Goal: Transaction & Acquisition: Purchase product/service

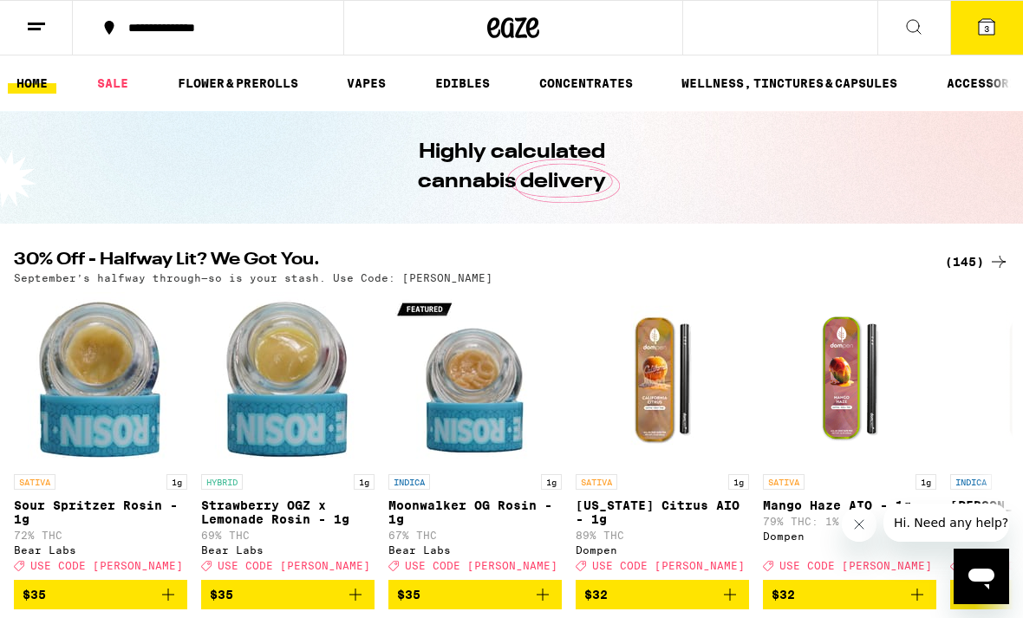
click at [988, 24] on span "3" at bounding box center [986, 28] width 5 height 10
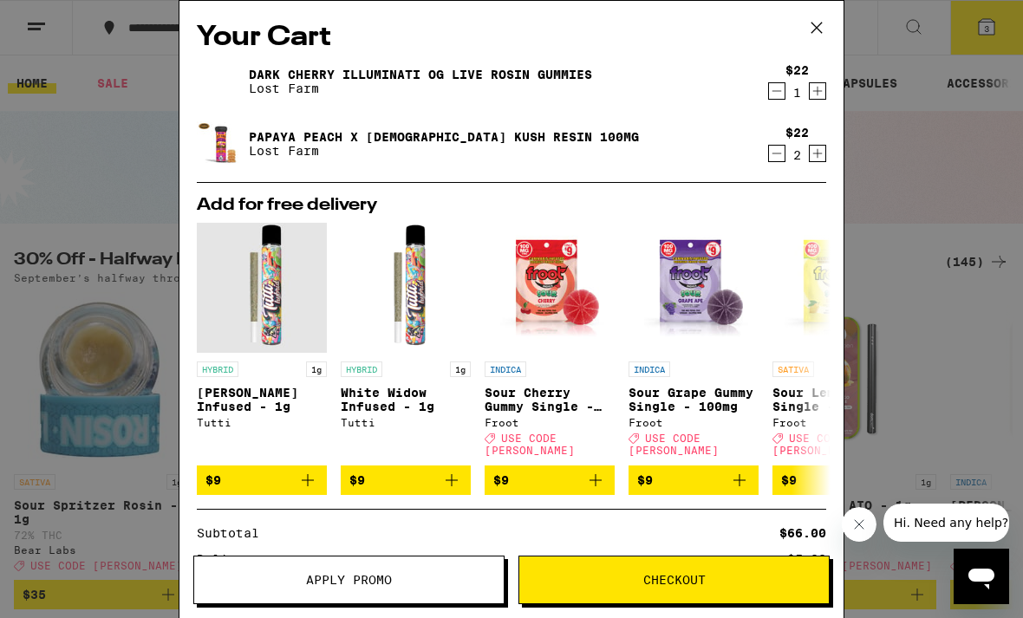
click at [812, 32] on icon at bounding box center [817, 28] width 10 height 10
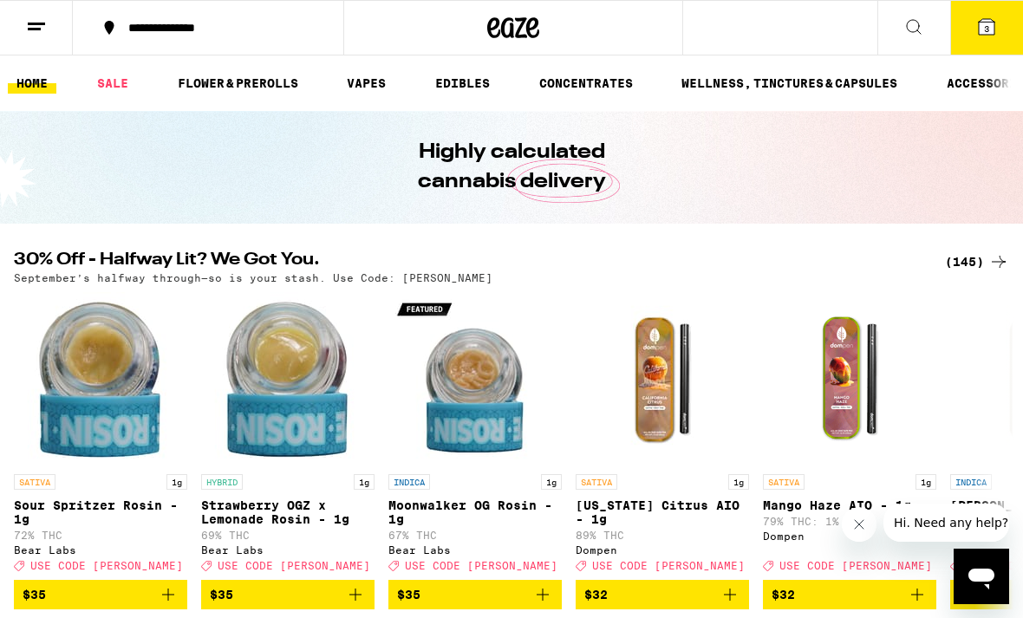
click at [57, 26] on button at bounding box center [36, 28] width 73 height 55
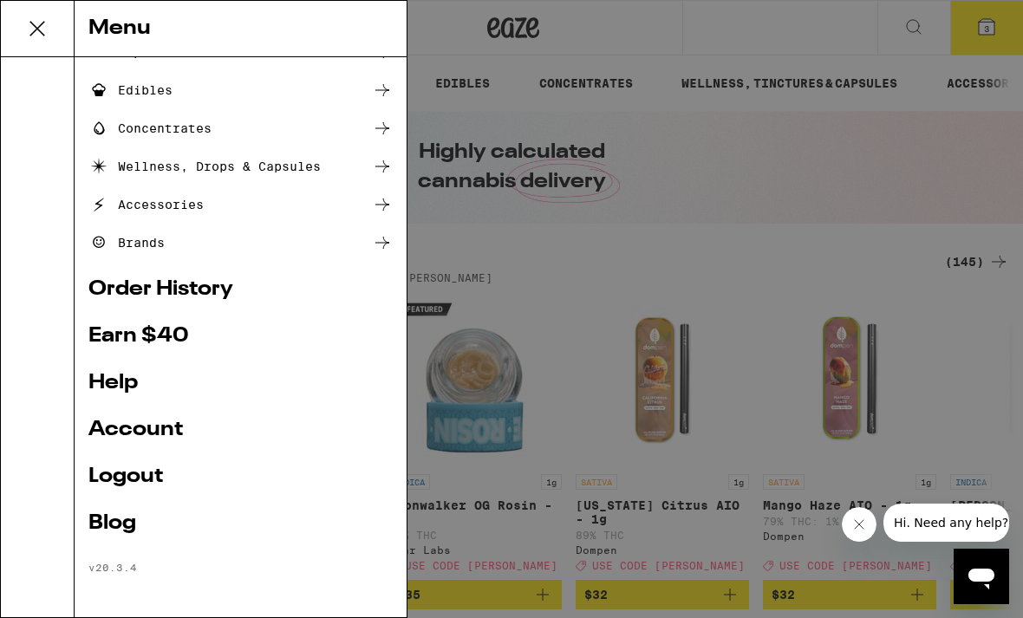
click at [222, 469] on link "Logout" at bounding box center [240, 476] width 304 height 21
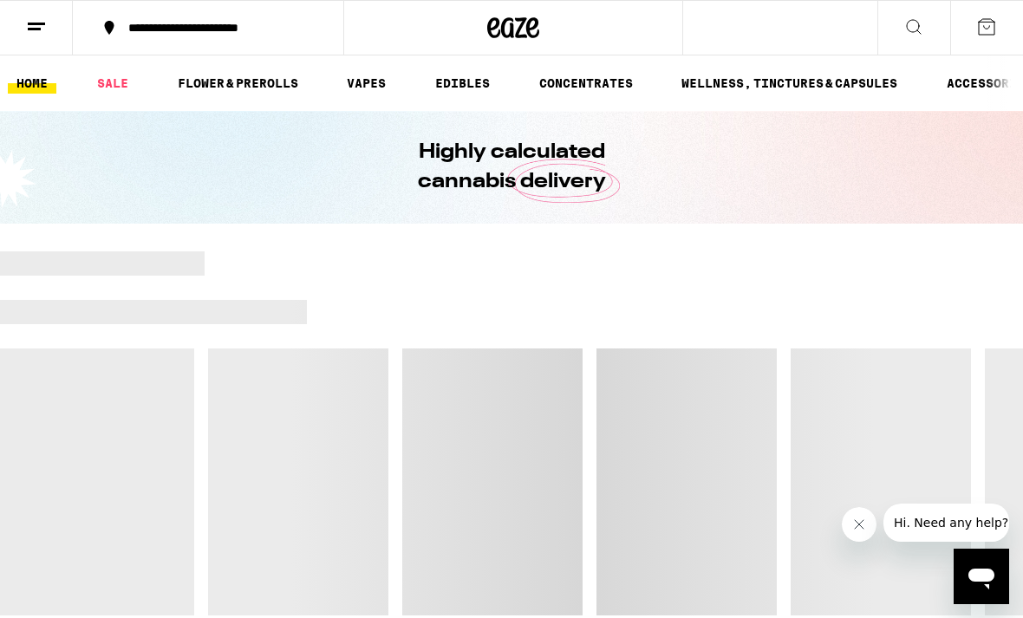
scroll to position [63, 0]
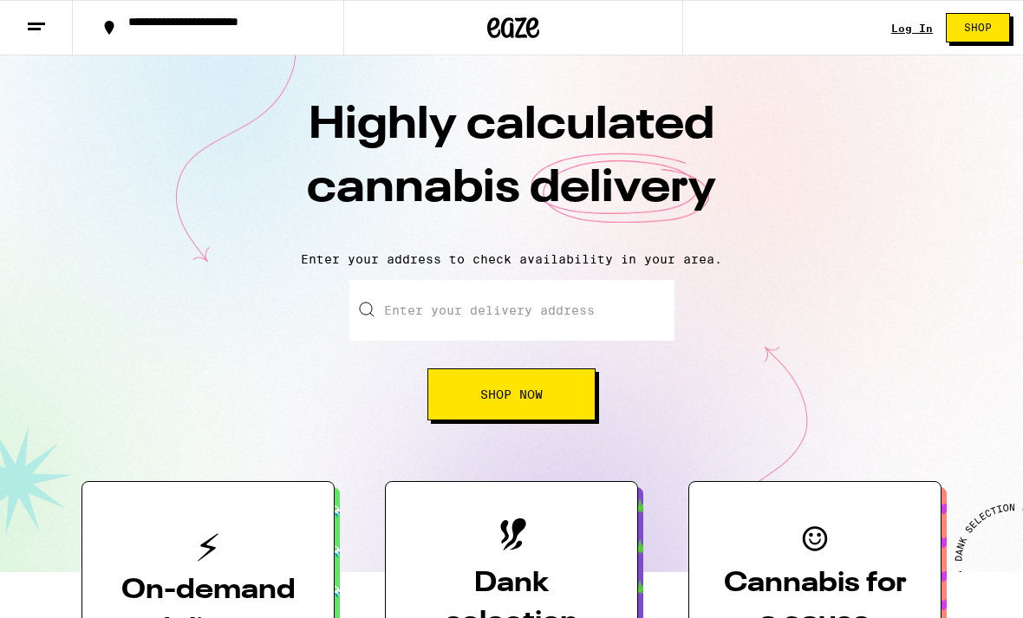
click at [913, 28] on link "Log In" at bounding box center [912, 28] width 42 height 11
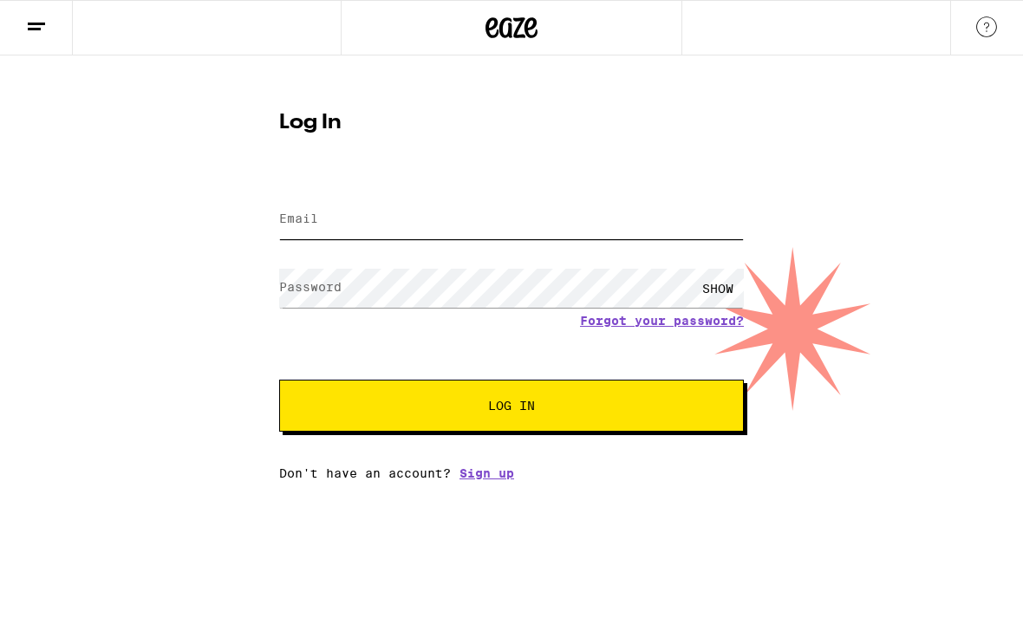
click at [597, 239] on input "Email" at bounding box center [511, 219] width 465 height 39
type input "[EMAIL_ADDRESS][DOMAIN_NAME]"
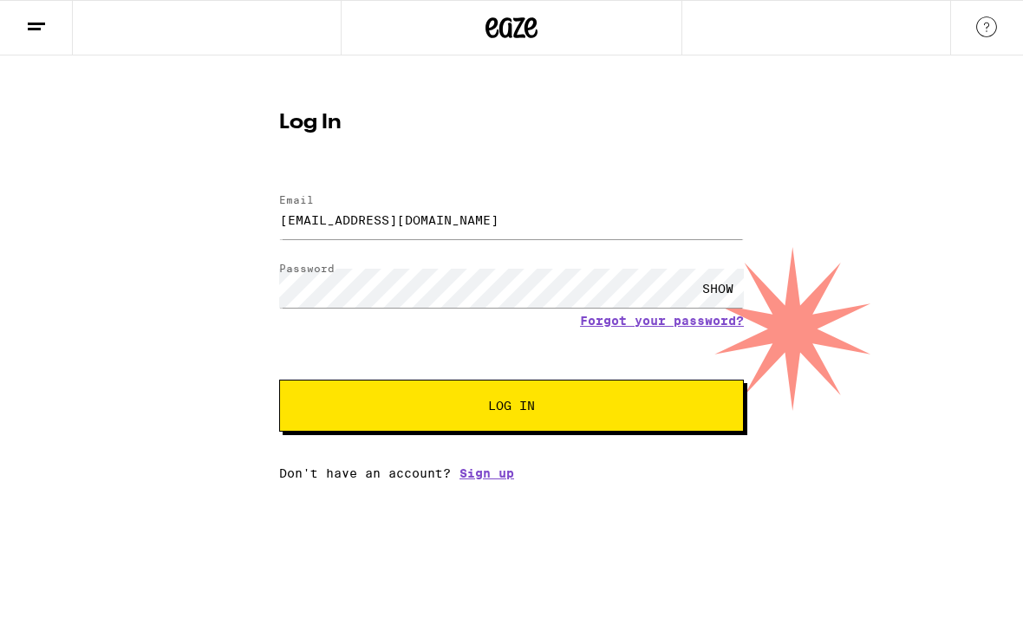
click at [591, 431] on button "Log In" at bounding box center [511, 406] width 465 height 52
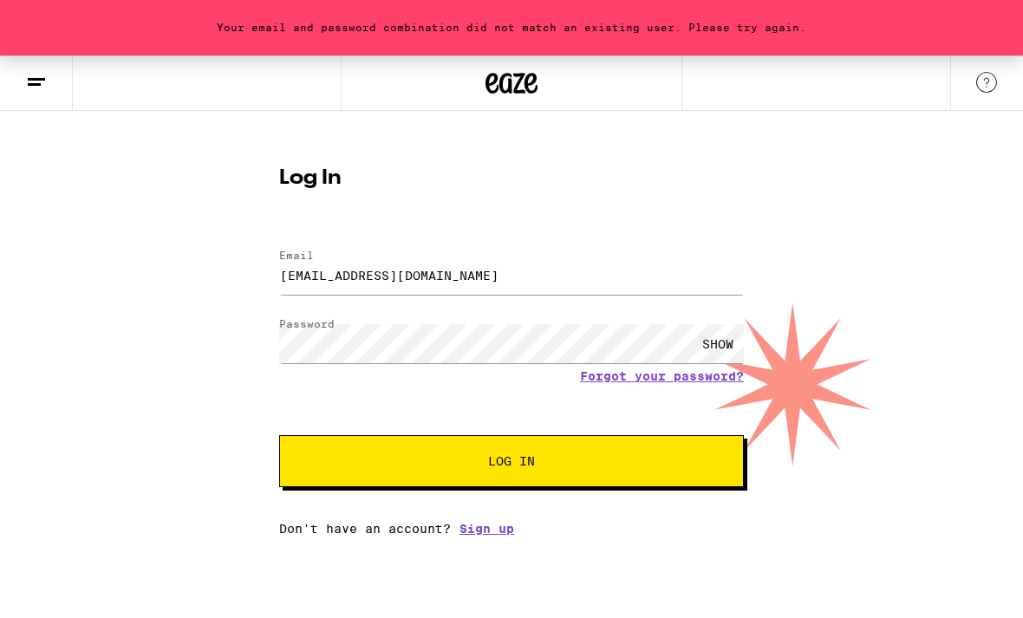
click at [721, 354] on div "SHOW" at bounding box center [718, 343] width 52 height 39
click at [702, 457] on button "Log In" at bounding box center [511, 461] width 465 height 52
click at [655, 472] on button "Log In" at bounding box center [511, 461] width 465 height 52
click at [706, 465] on button "Log In" at bounding box center [511, 461] width 465 height 52
click at [234, 13] on div "Your email and password combination did not match an existing user. Please try …" at bounding box center [511, 27] width 1023 height 55
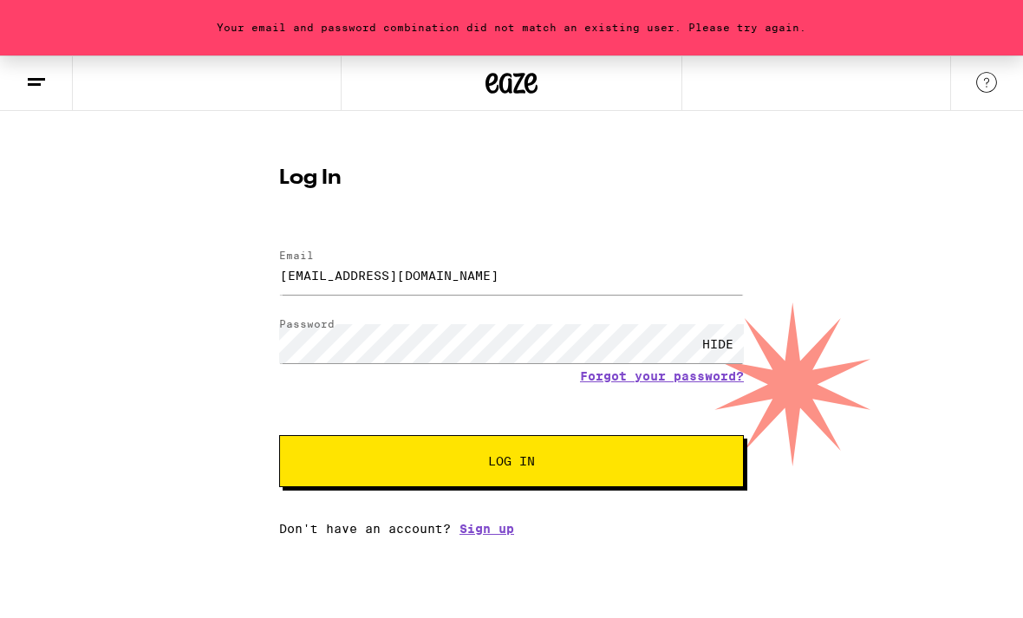
click at [685, 455] on button "Log In" at bounding box center [511, 461] width 465 height 52
